Goal: Feedback & Contribution: Submit feedback/report problem

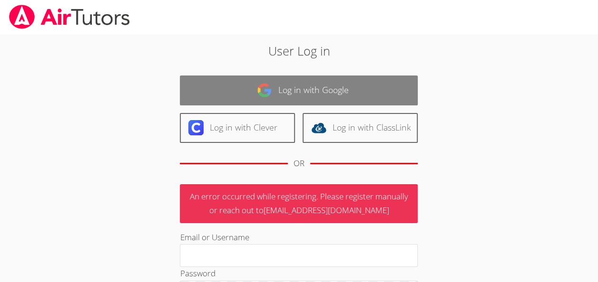
click at [340, 100] on link "Log in with Google" at bounding box center [299, 91] width 238 height 30
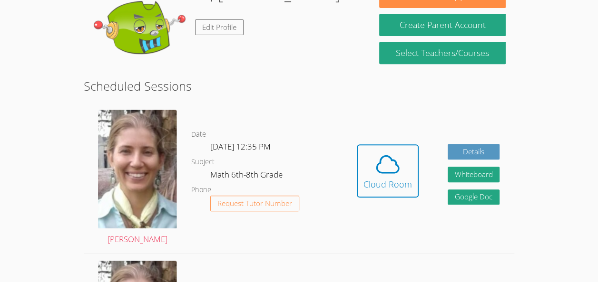
scroll to position [177, 0]
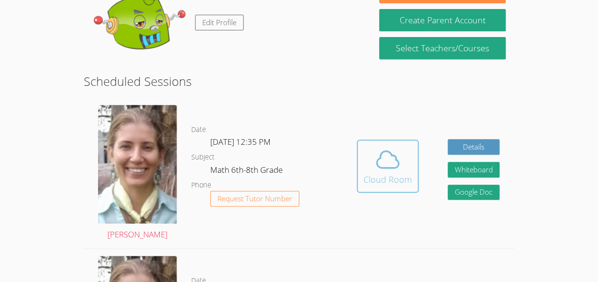
click at [386, 148] on icon at bounding box center [387, 159] width 27 height 27
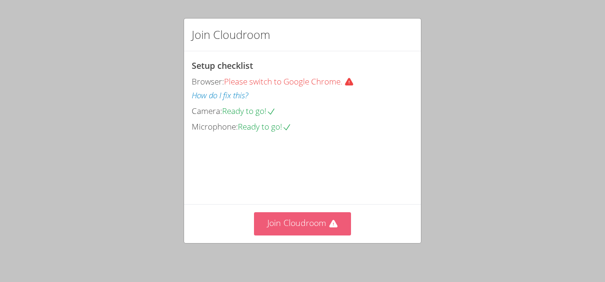
click at [329, 223] on icon at bounding box center [333, 224] width 8 height 8
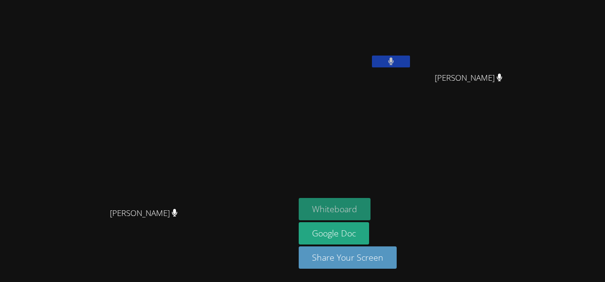
click at [370, 209] on button "Whiteboard" at bounding box center [335, 209] width 72 height 22
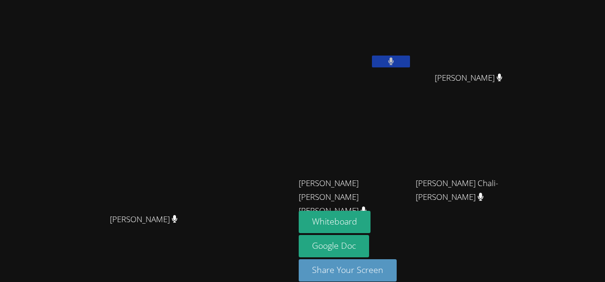
click at [529, 234] on div "Whiteboard Google Doc Share Your Screen" at bounding box center [414, 250] width 230 height 78
click at [396, 60] on icon at bounding box center [391, 62] width 10 height 8
click at [410, 57] on button at bounding box center [391, 62] width 38 height 12
click at [410, 66] on button at bounding box center [391, 62] width 38 height 12
click at [410, 62] on button at bounding box center [391, 62] width 38 height 12
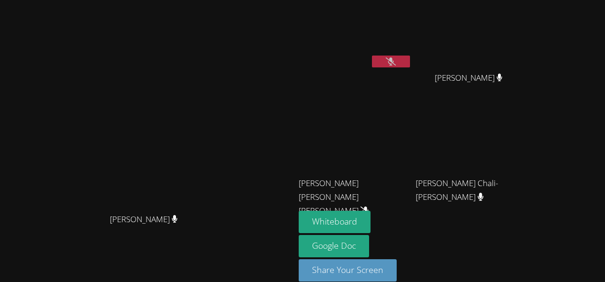
click at [396, 61] on icon at bounding box center [391, 62] width 10 height 8
click at [410, 63] on button at bounding box center [391, 62] width 38 height 12
click at [396, 60] on icon at bounding box center [391, 62] width 10 height 8
click at [410, 63] on button at bounding box center [391, 62] width 38 height 12
click at [410, 56] on button at bounding box center [391, 62] width 38 height 12
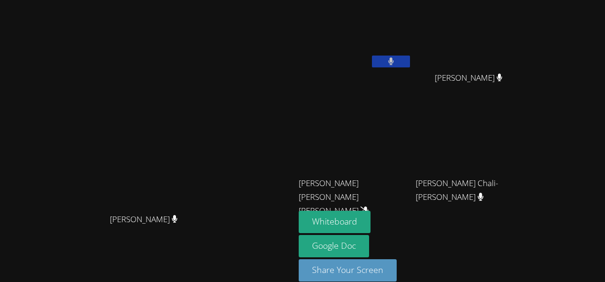
click at [410, 56] on button at bounding box center [391, 62] width 38 height 12
click at [412, 59] on video at bounding box center [355, 36] width 113 height 64
click at [410, 63] on button at bounding box center [391, 62] width 38 height 12
click at [410, 58] on button at bounding box center [391, 62] width 38 height 12
click at [396, 58] on icon at bounding box center [391, 62] width 10 height 8
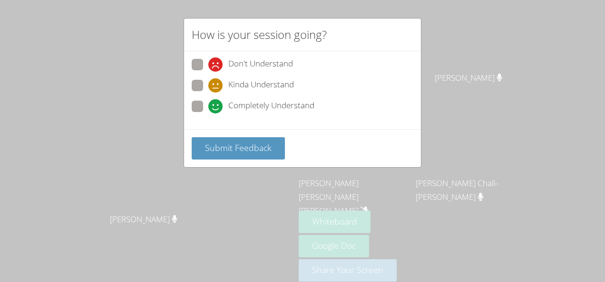
click at [218, 101] on icon at bounding box center [215, 106] width 14 height 14
click at [216, 101] on input "Completely Understand" at bounding box center [212, 105] width 8 height 8
radio input "true"
click at [208, 93] on span at bounding box center [208, 93] width 0 height 0
click at [208, 84] on input "Kinda Understand" at bounding box center [212, 84] width 8 height 8
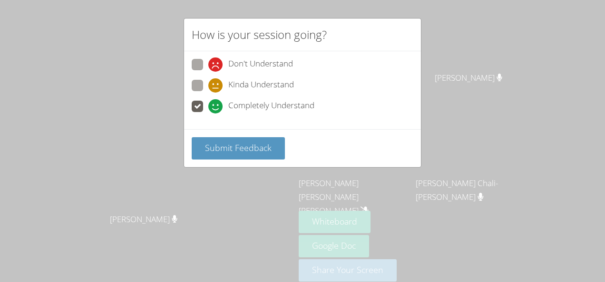
radio input "true"
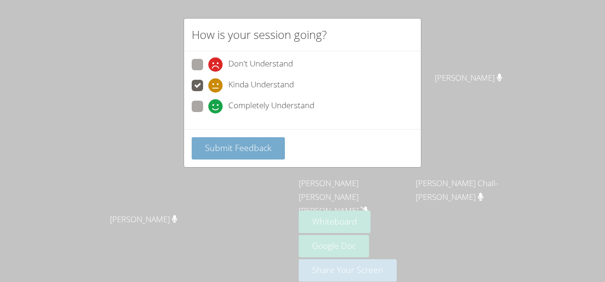
click at [277, 148] on button "Submit Feedback" at bounding box center [238, 148] width 93 height 22
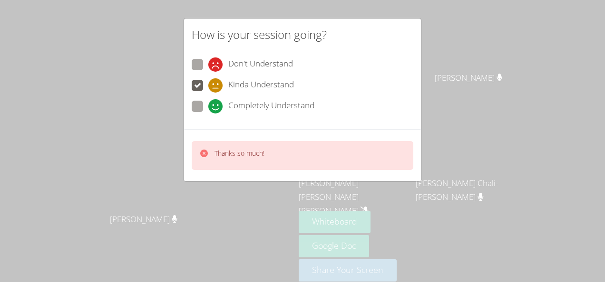
click at [208, 114] on span at bounding box center [208, 114] width 0 height 0
click at [208, 108] on input "Completely Understand" at bounding box center [212, 105] width 8 height 8
radio input "true"
